Goal: Check status: Check status

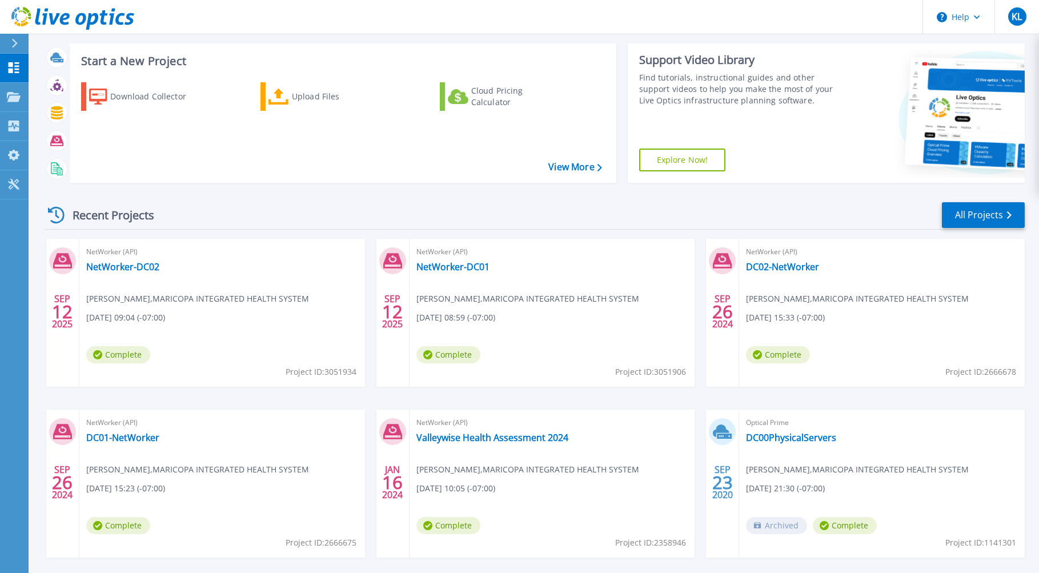
scroll to position [108, 0]
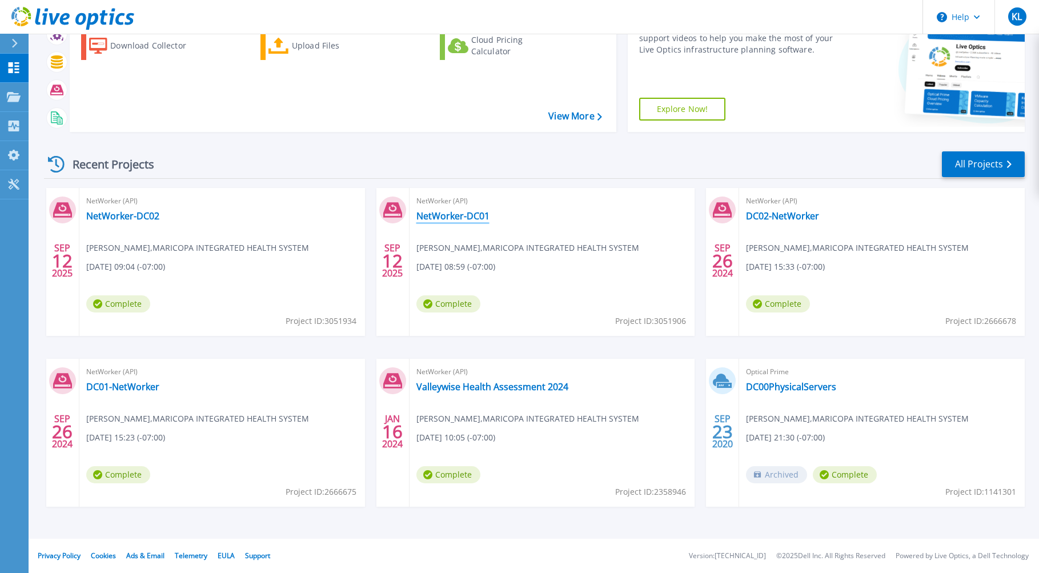
click at [450, 216] on link "NetWorker-DC01" at bounding box center [452, 215] width 73 height 11
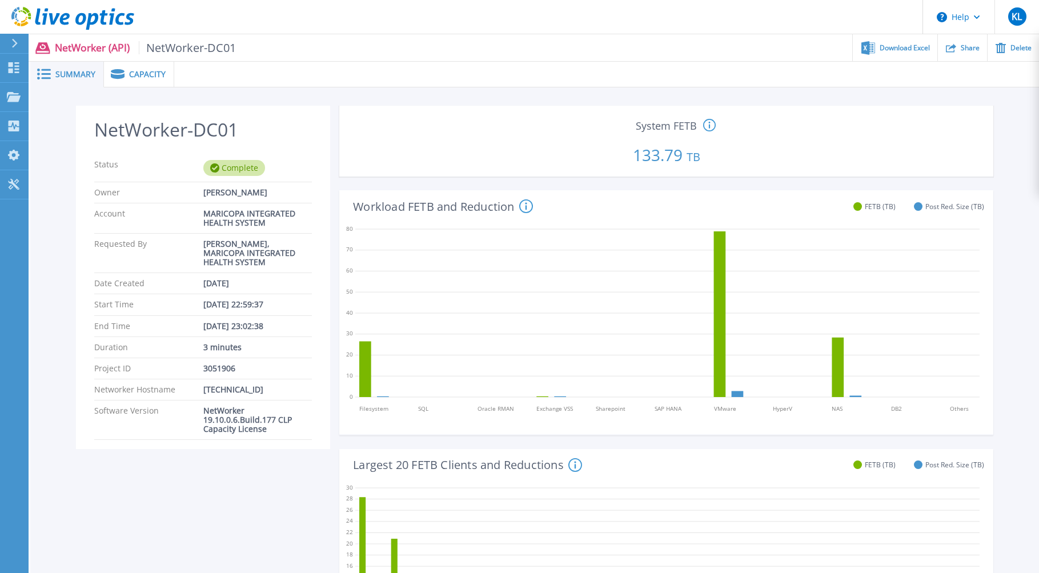
click at [139, 73] on span "Capacity" at bounding box center [147, 74] width 37 height 8
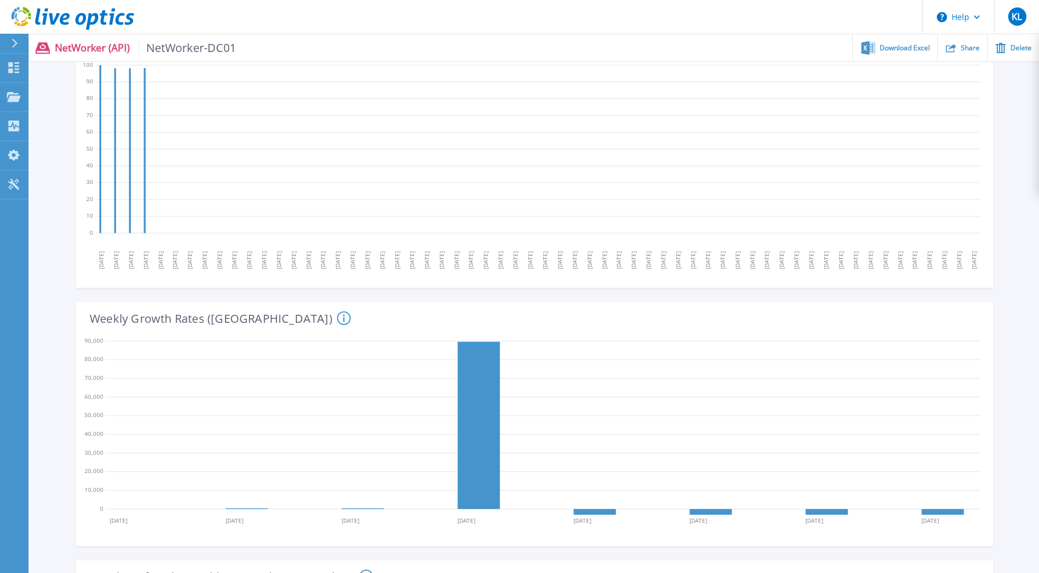
scroll to position [153, 0]
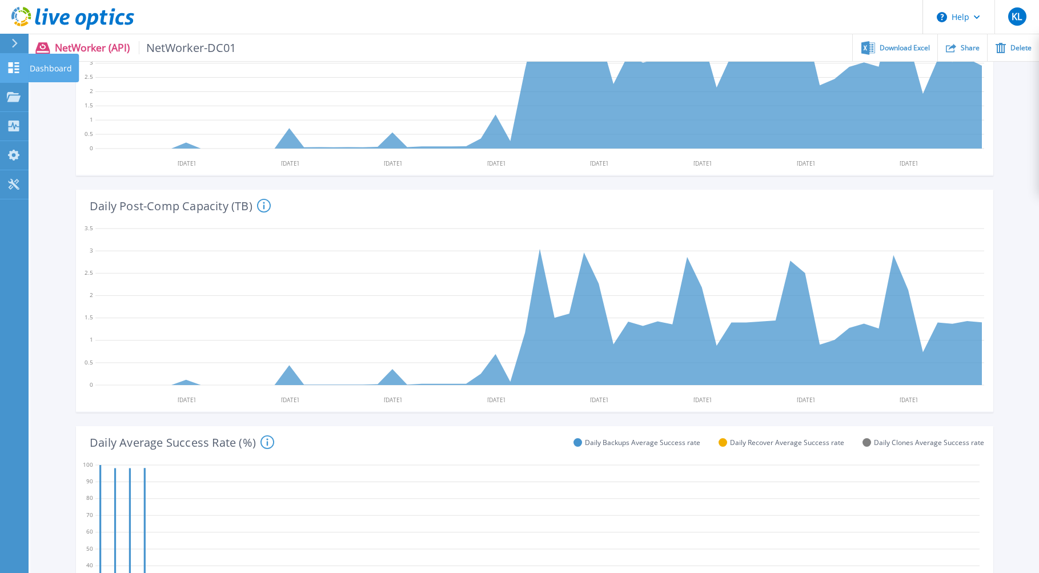
click at [18, 68] on icon at bounding box center [14, 67] width 14 height 11
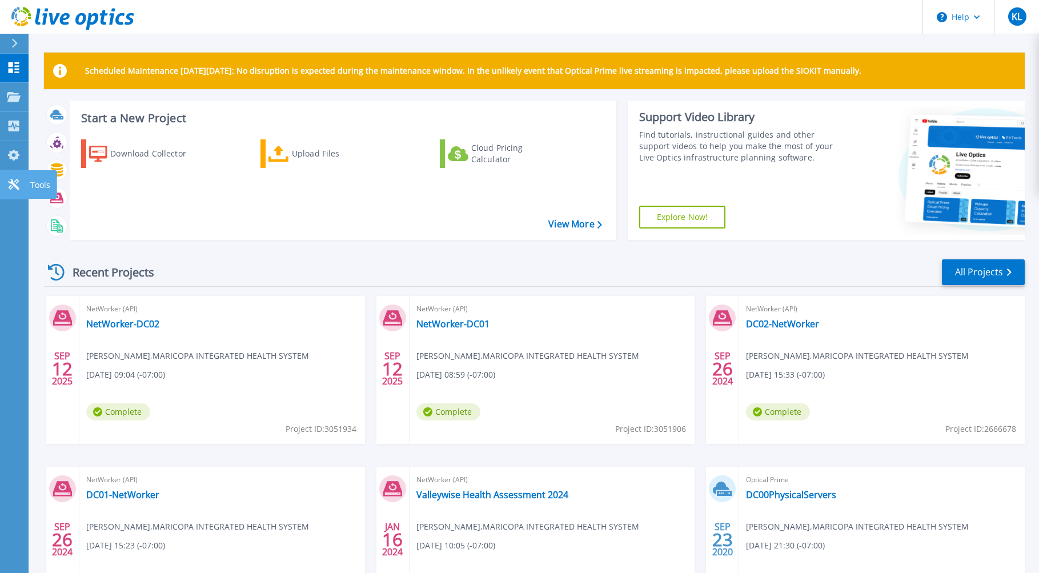
click at [13, 184] on icon at bounding box center [13, 184] width 11 height 11
